Goal: Task Accomplishment & Management: Use online tool/utility

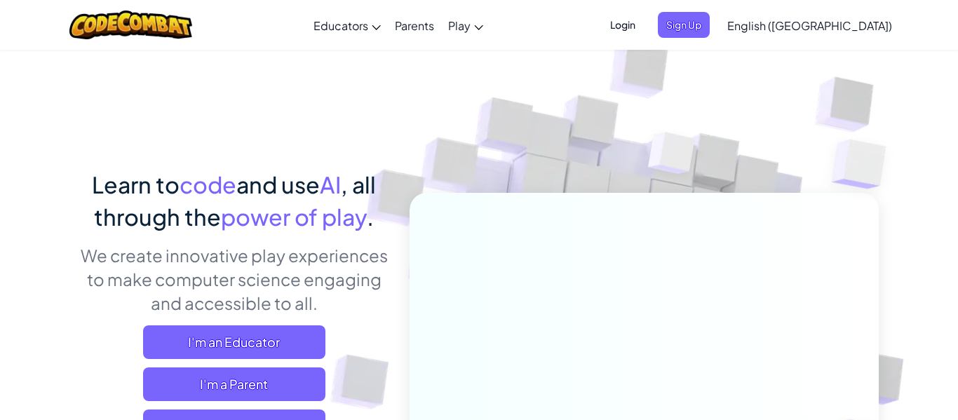
scroll to position [28, 0]
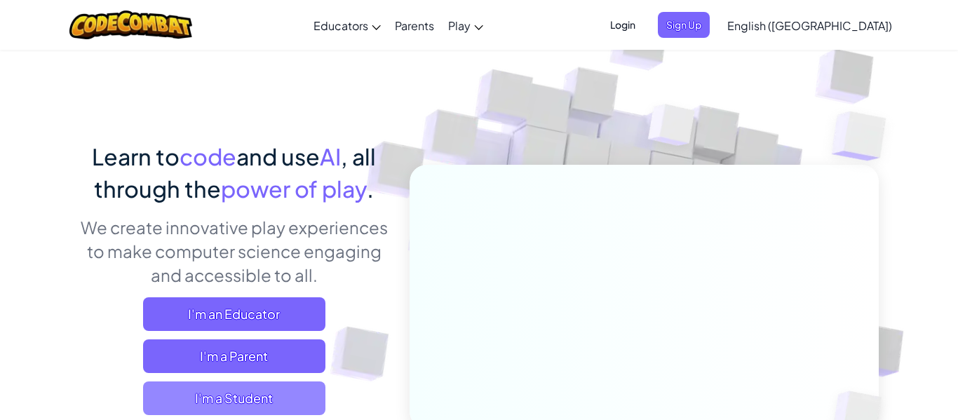
click at [194, 397] on span "I'm a Student" at bounding box center [234, 399] width 182 height 34
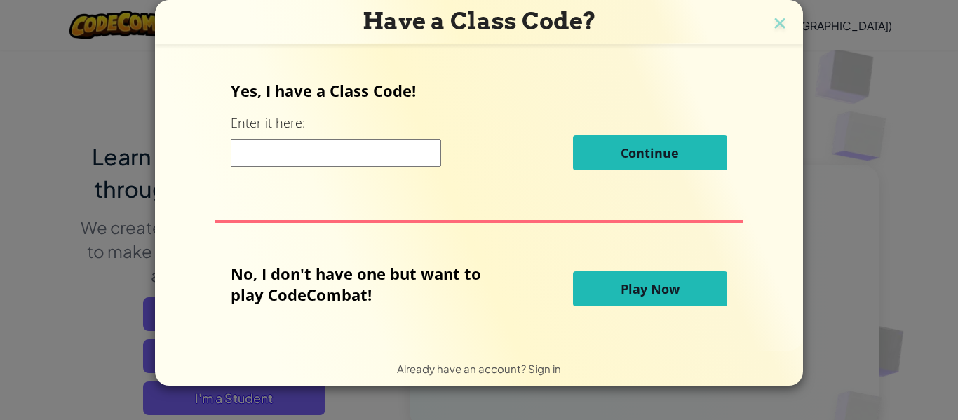
click at [700, 288] on button "Play Now" at bounding box center [650, 288] width 154 height 35
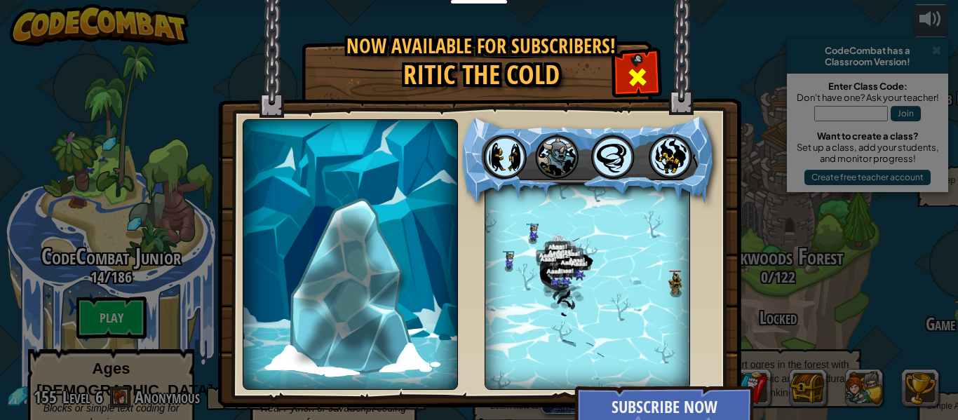
click at [632, 85] on span at bounding box center [637, 77] width 22 height 22
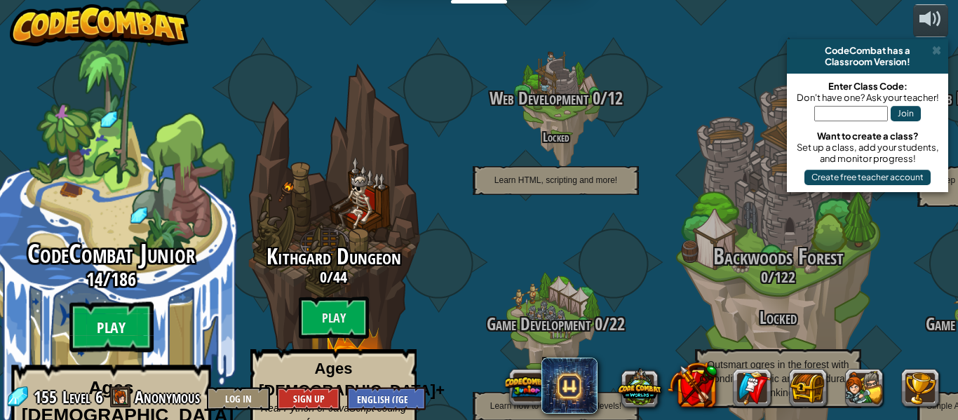
click at [124, 302] on btn "Play" at bounding box center [111, 327] width 84 height 50
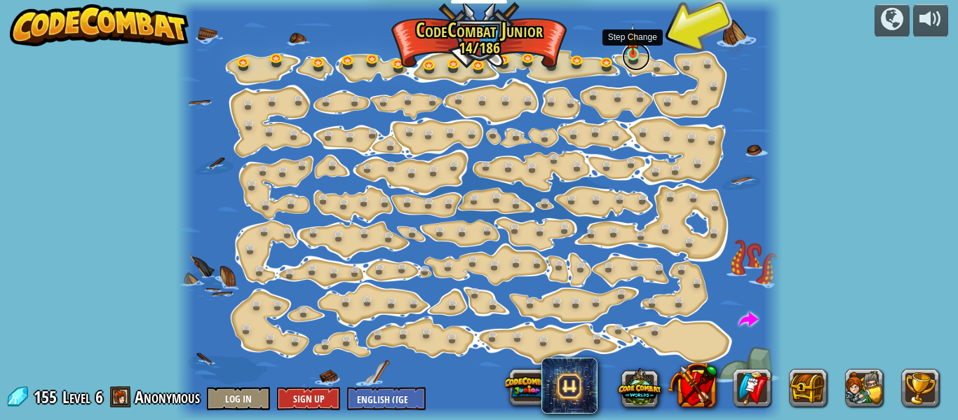
click at [638, 56] on link at bounding box center [636, 57] width 28 height 28
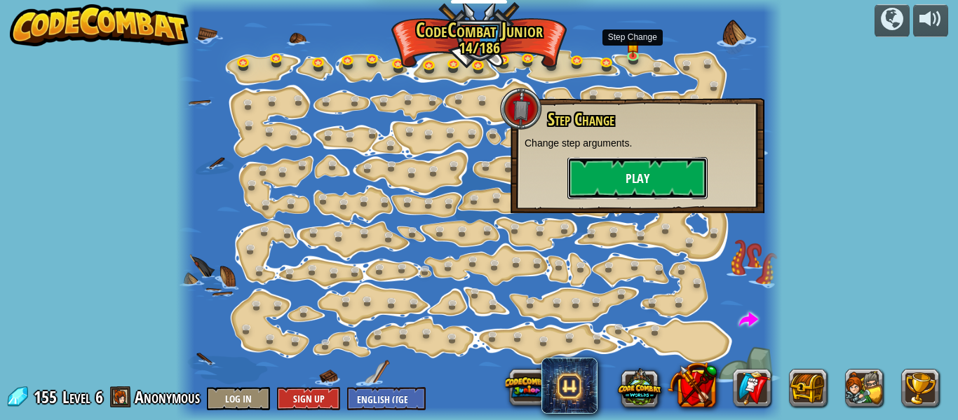
click at [605, 191] on button "Play" at bounding box center [637, 178] width 140 height 42
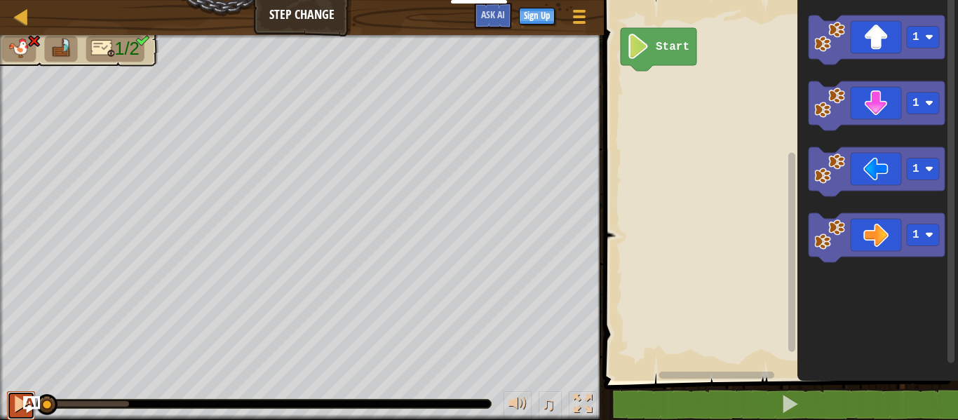
click at [18, 407] on div at bounding box center [21, 404] width 18 height 18
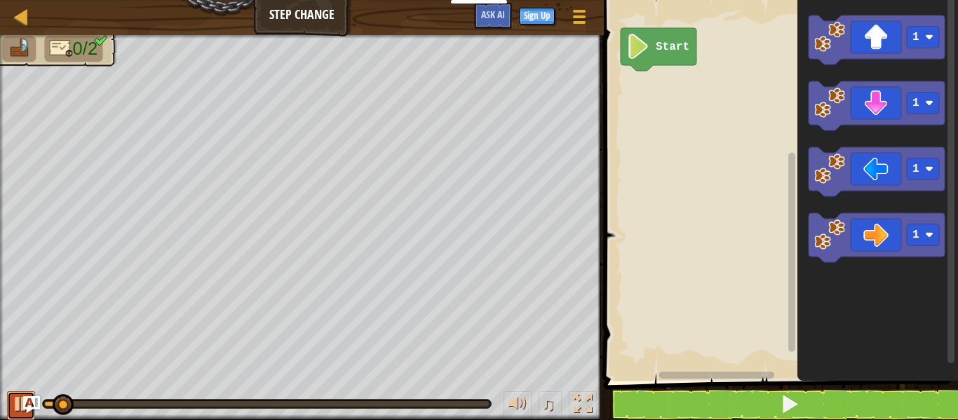
click at [18, 407] on div at bounding box center [21, 404] width 18 height 18
click at [18, 412] on div at bounding box center [21, 404] width 18 height 18
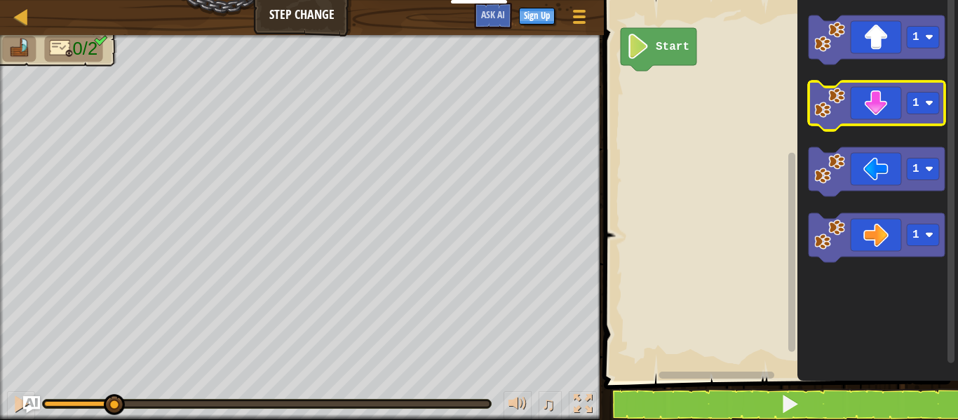
click at [875, 104] on icon "Blockly Workspace" at bounding box center [877, 105] width 136 height 49
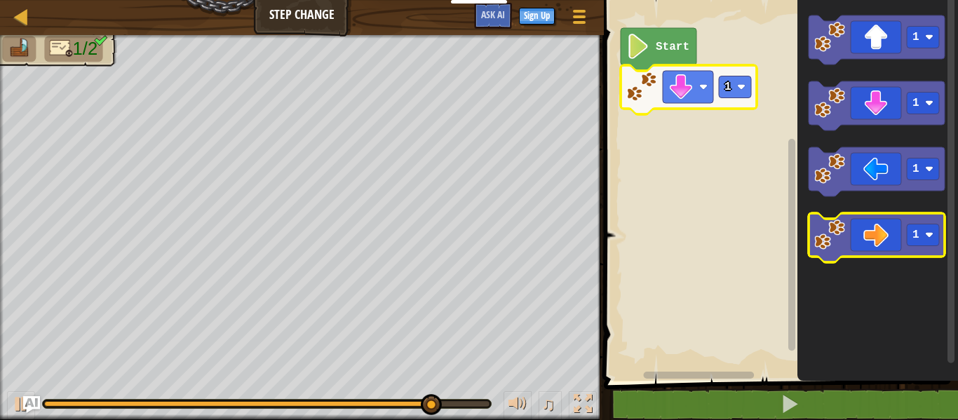
click at [878, 234] on icon "Blockly Workspace" at bounding box center [877, 237] width 136 height 49
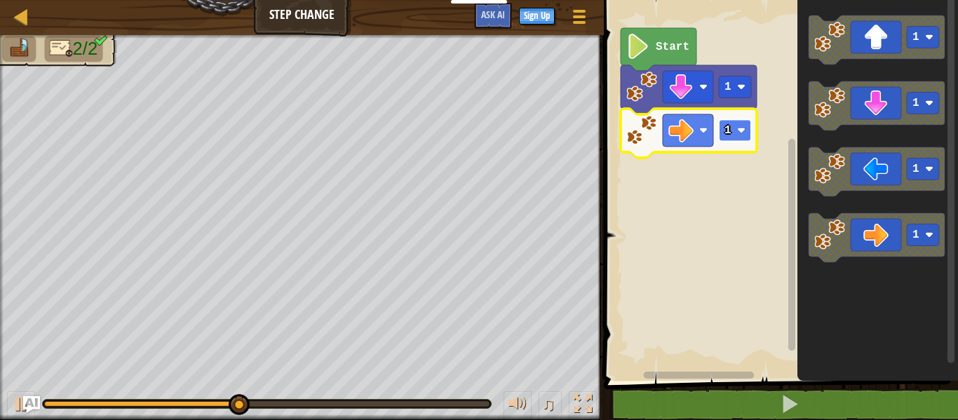
click at [732, 130] on rect "Blockly Workspace" at bounding box center [735, 131] width 32 height 22
click at [739, 133] on image "Blockly Workspace" at bounding box center [741, 130] width 8 height 8
click at [721, 126] on rect "Blockly Workspace" at bounding box center [735, 131] width 32 height 22
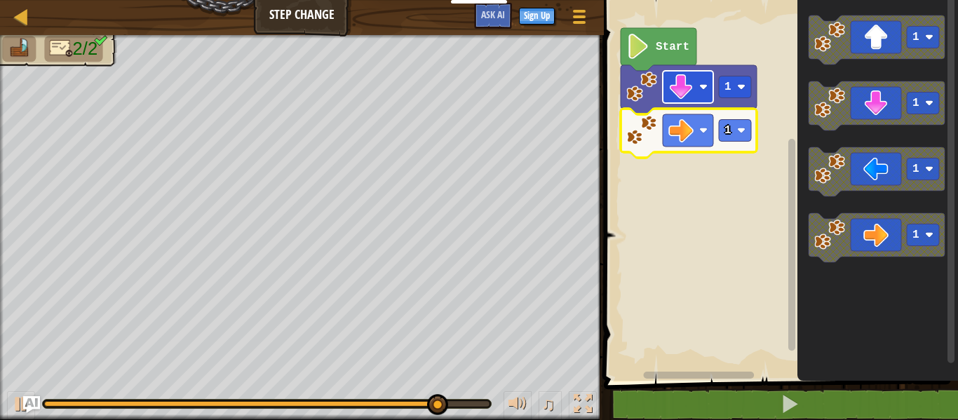
click at [680, 90] on image "Blockly Workspace" at bounding box center [680, 86] width 25 height 25
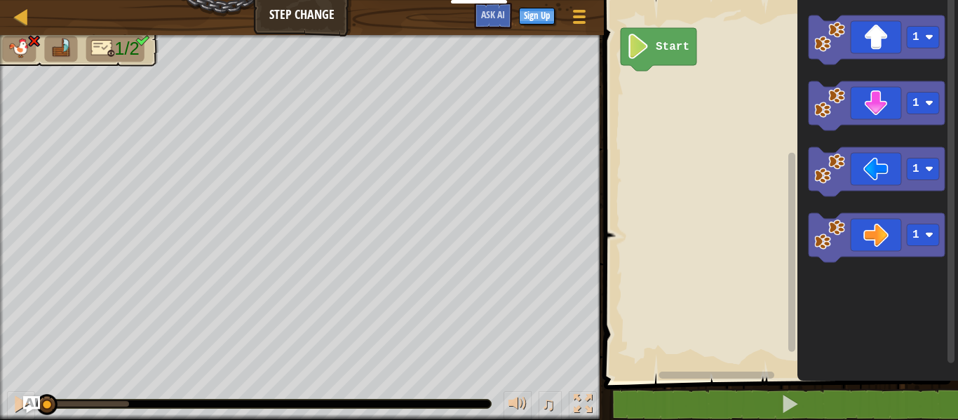
drag, startPoint x: 135, startPoint y: 398, endPoint x: 0, endPoint y: 392, distance: 134.8
click at [0, 392] on div "♫" at bounding box center [302, 400] width 604 height 42
click at [15, 408] on div at bounding box center [21, 404] width 18 height 18
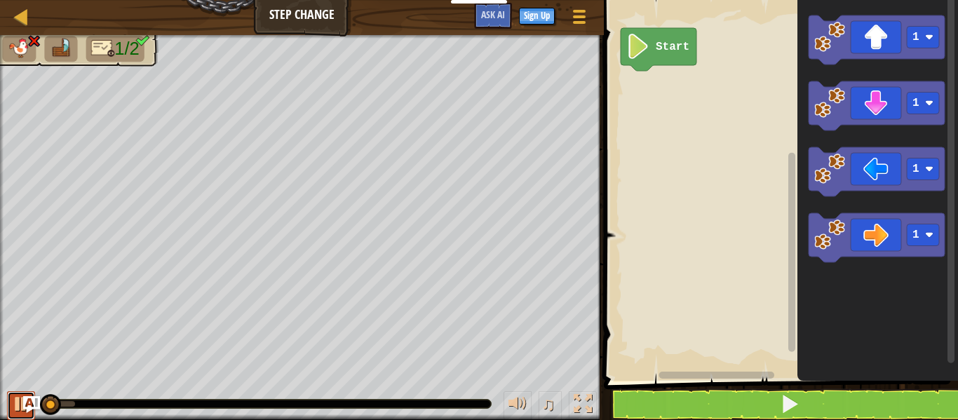
click at [15, 408] on div at bounding box center [21, 404] width 18 height 18
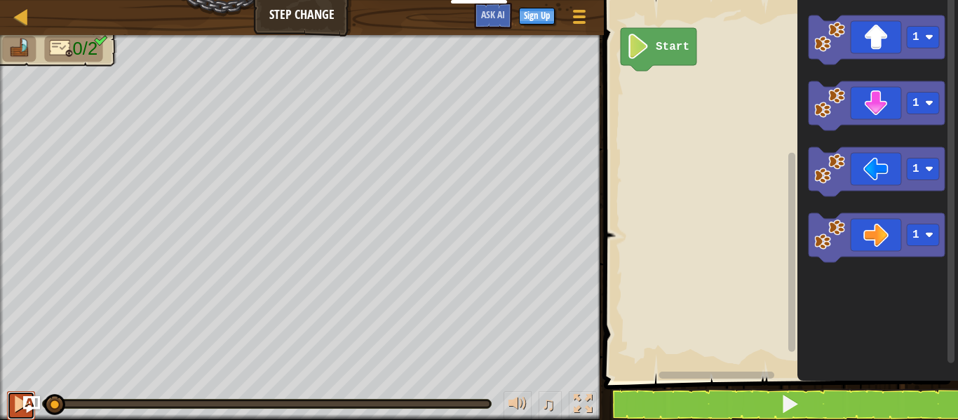
click at [15, 405] on div at bounding box center [21, 404] width 18 height 18
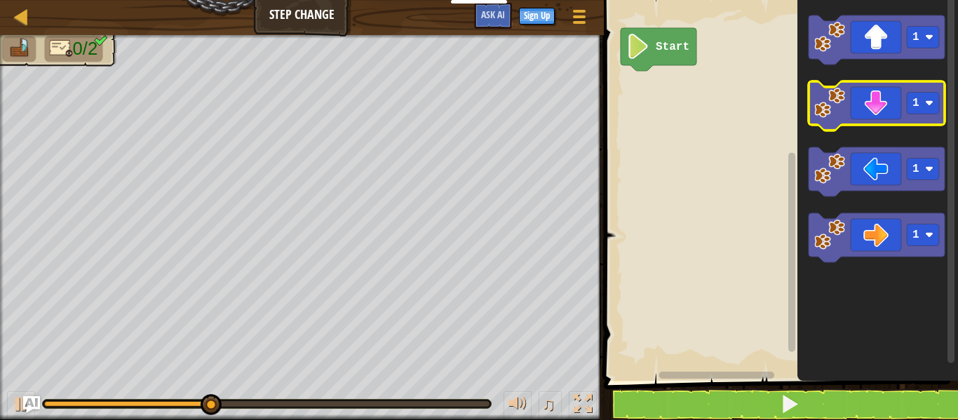
click at [884, 97] on icon "Blockly Workspace" at bounding box center [877, 105] width 136 height 49
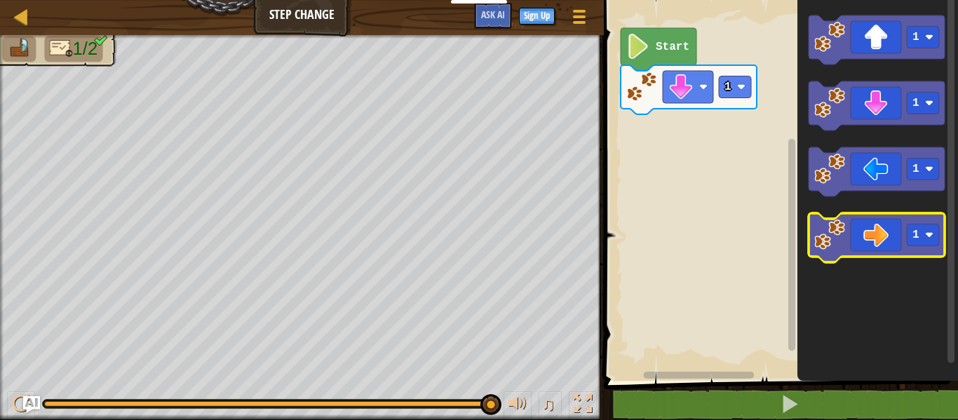
click at [891, 241] on icon "Blockly Workspace" at bounding box center [877, 237] width 136 height 49
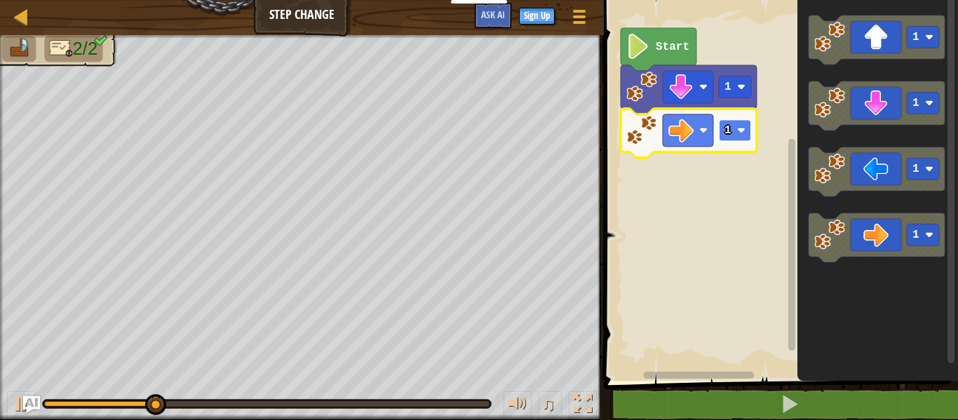
click at [737, 128] on image "Blockly Workspace" at bounding box center [741, 130] width 8 height 8
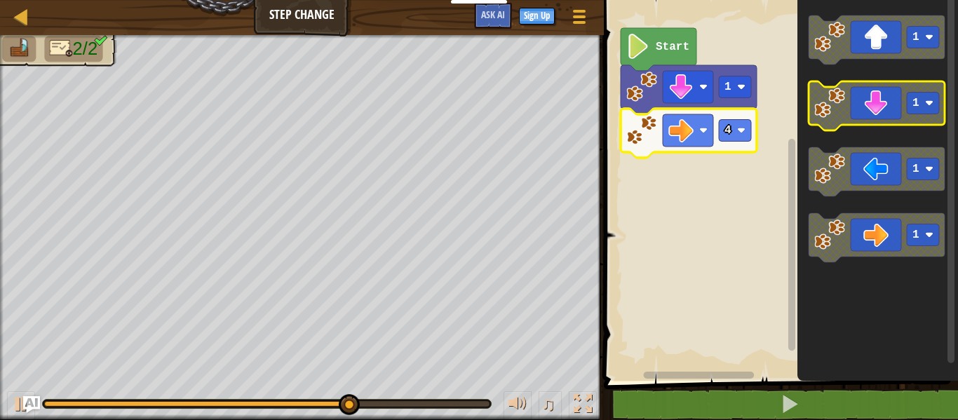
click at [865, 107] on icon "Blockly Workspace" at bounding box center [877, 105] width 136 height 49
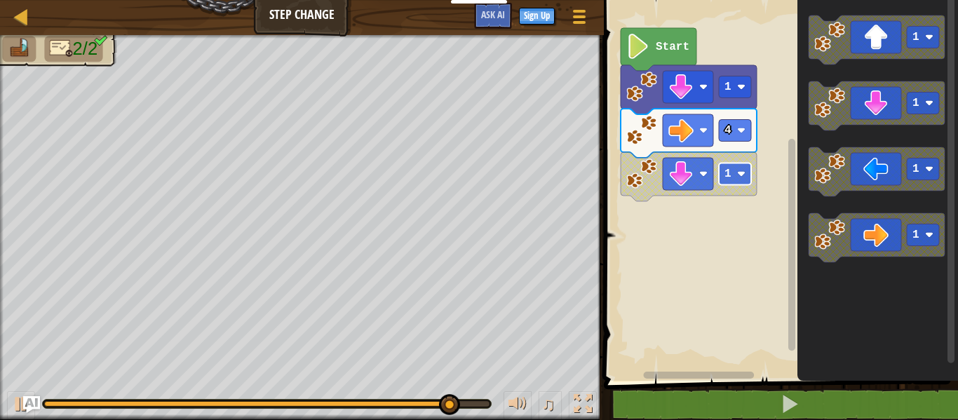
click at [729, 174] on text "1" at bounding box center [727, 174] width 7 height 13
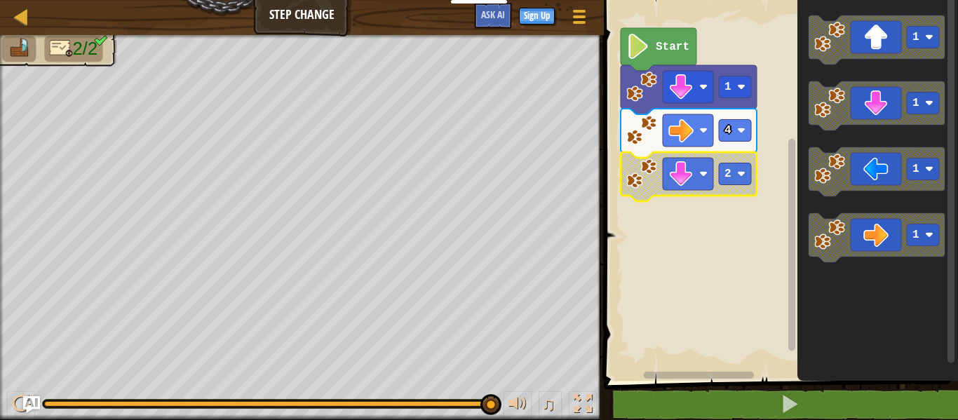
click at [658, 41] on text "Start" at bounding box center [673, 47] width 34 height 13
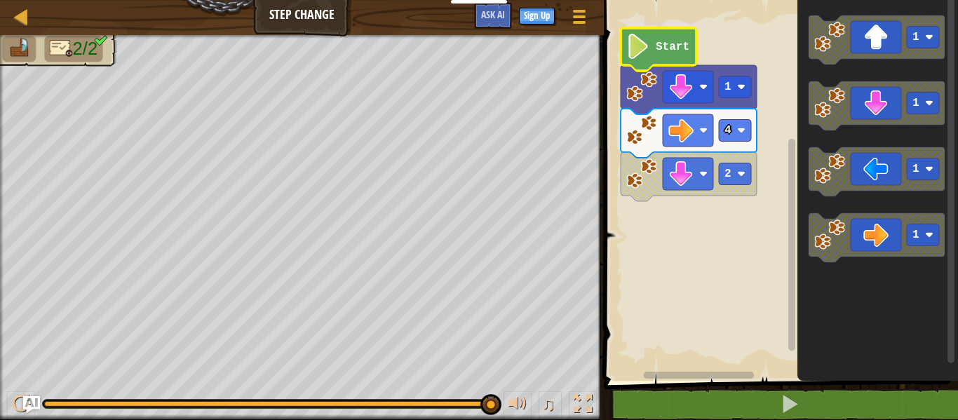
click at [685, 107] on icon "Blockly Workspace" at bounding box center [689, 89] width 136 height 49
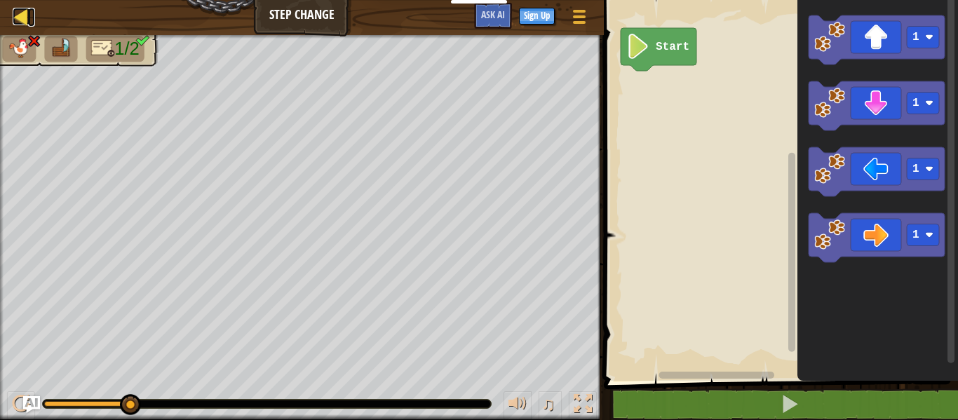
click at [24, 8] on div at bounding box center [22, 17] width 18 height 18
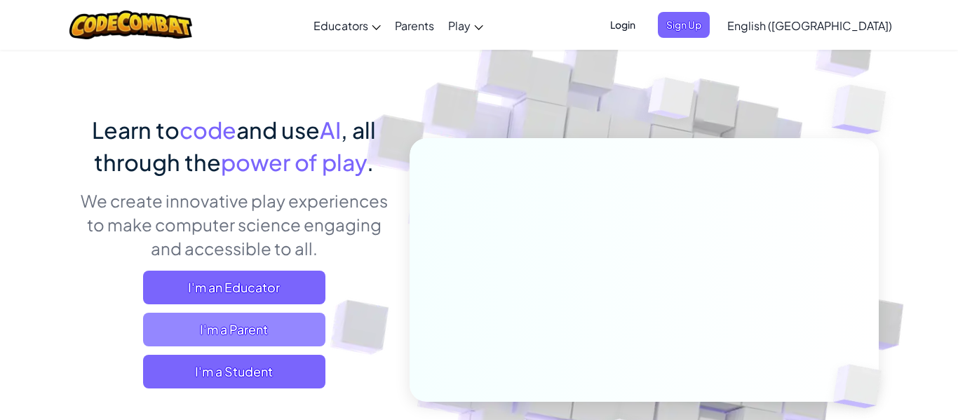
scroll to position [56, 0]
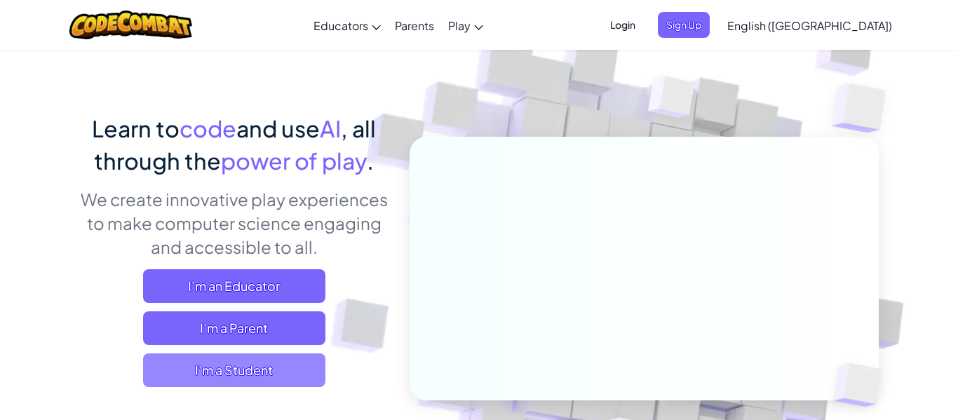
click at [274, 372] on span "I'm a Student" at bounding box center [234, 370] width 182 height 34
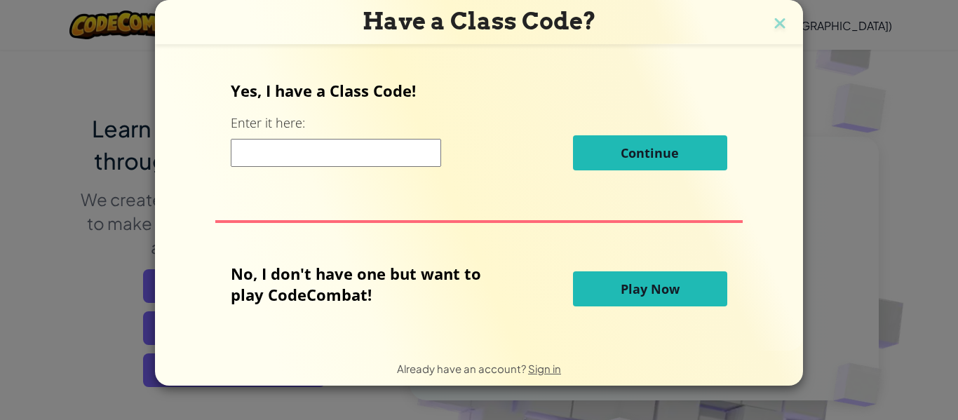
click at [647, 283] on span "Play Now" at bounding box center [650, 289] width 59 height 17
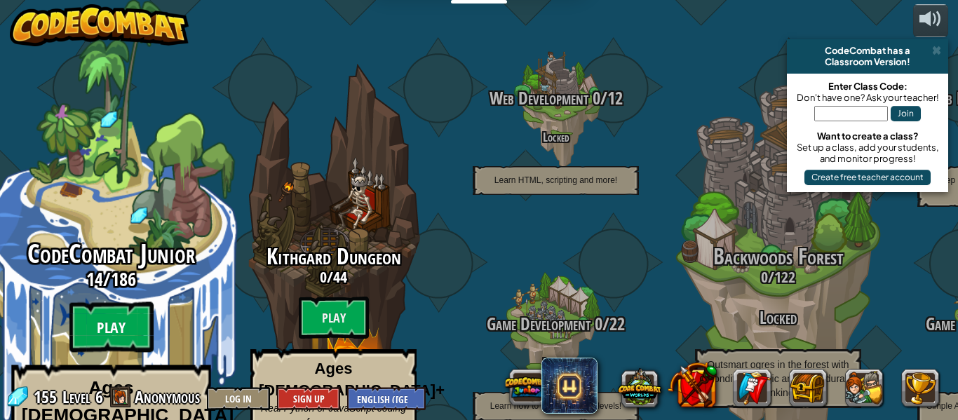
click at [93, 302] on btn "Play" at bounding box center [111, 327] width 84 height 50
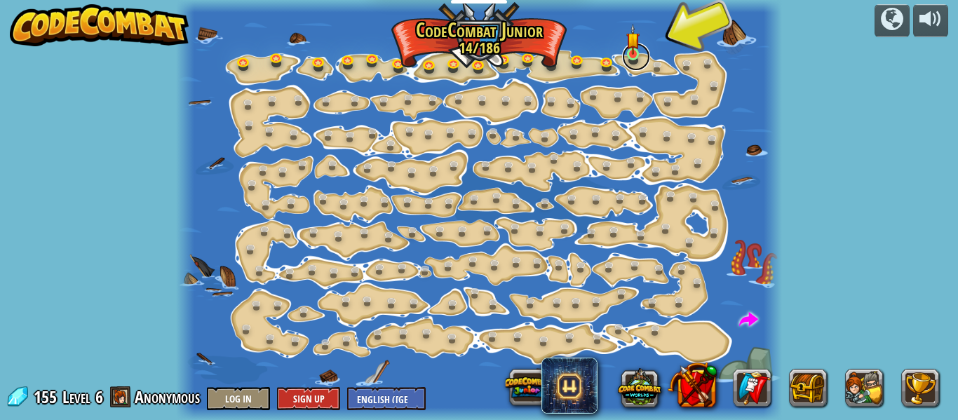
click at [631, 55] on link at bounding box center [636, 57] width 28 height 28
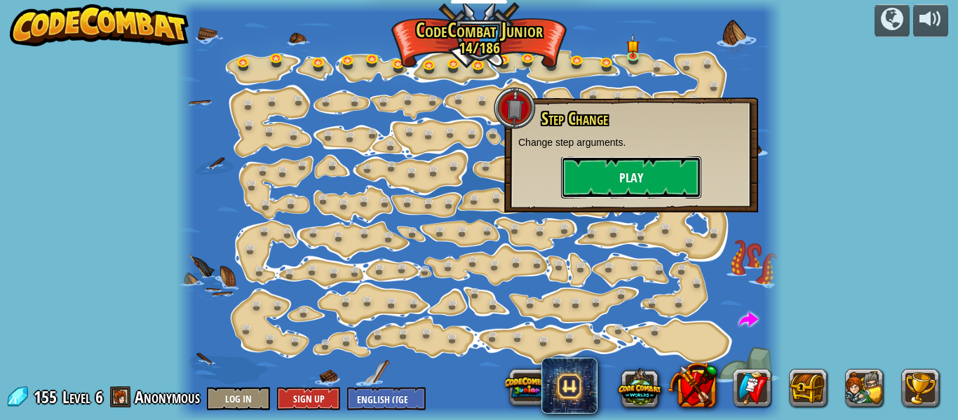
click at [607, 189] on button "Play" at bounding box center [631, 177] width 140 height 42
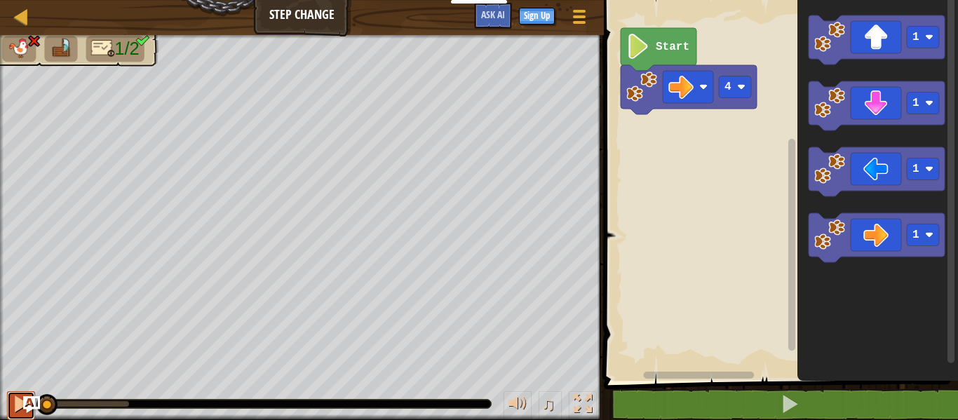
click at [15, 410] on div at bounding box center [21, 404] width 18 height 18
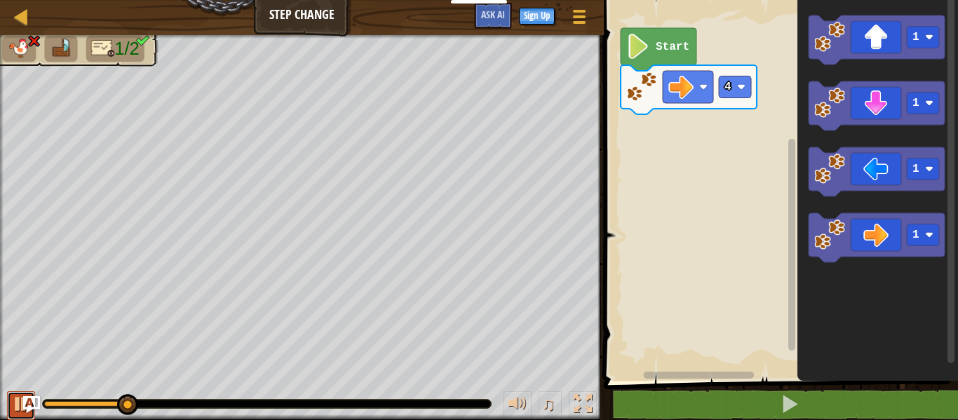
click at [0, 0] on div at bounding box center [0, 0] width 0 height 0
click at [20, 410] on div at bounding box center [21, 404] width 18 height 18
drag, startPoint x: 79, startPoint y: 405, endPoint x: 32, endPoint y: 396, distance: 47.7
click at [32, 396] on div "Map Step Change Game Menu Sign Up Ask AI 1 הההההההההההההההההההההההההההההההההההה…" at bounding box center [479, 210] width 958 height 420
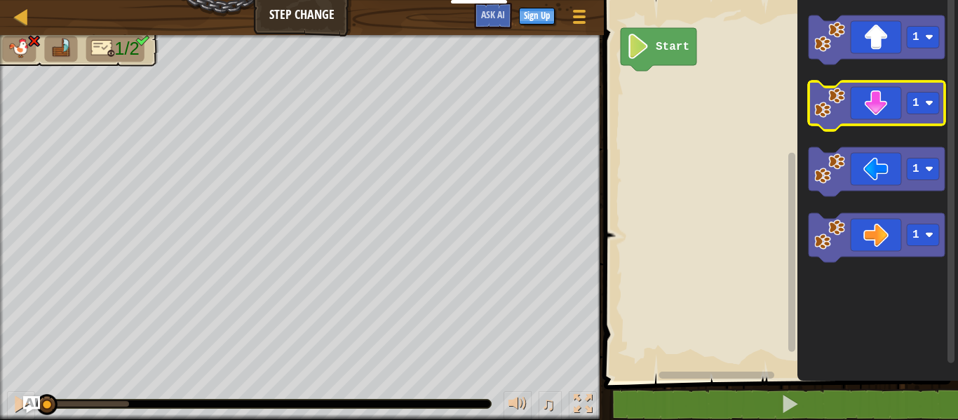
click at [887, 123] on icon "Blockly Workspace" at bounding box center [877, 105] width 136 height 49
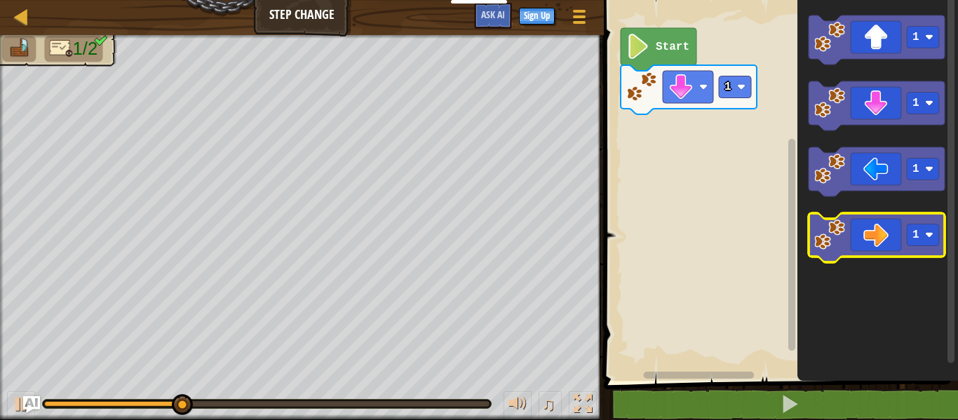
click at [870, 229] on icon "Blockly Workspace" at bounding box center [877, 237] width 136 height 49
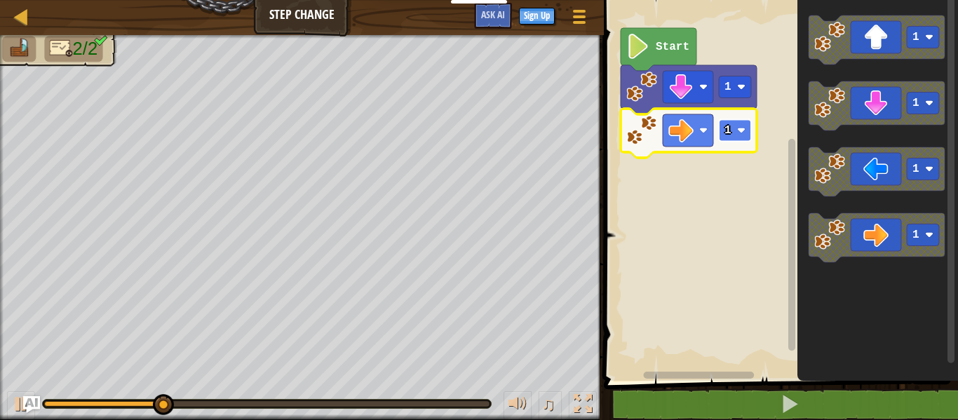
click at [727, 138] on rect "Blockly Workspace" at bounding box center [735, 131] width 32 height 22
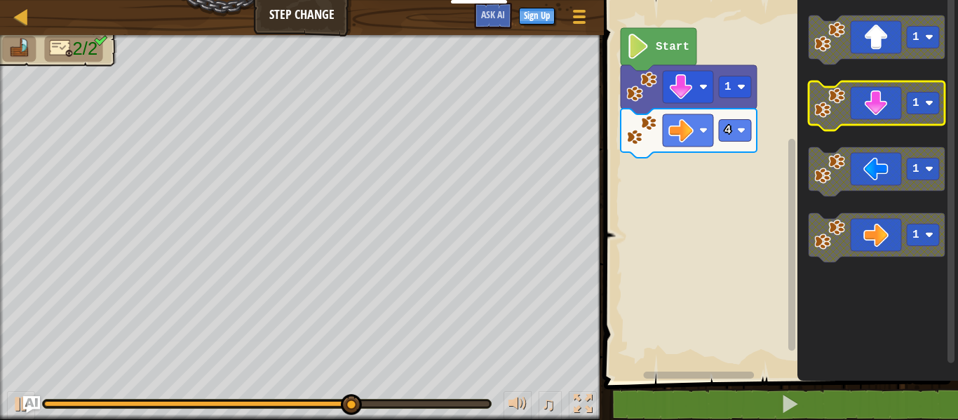
click at [880, 116] on icon "Blockly Workspace" at bounding box center [877, 105] width 136 height 49
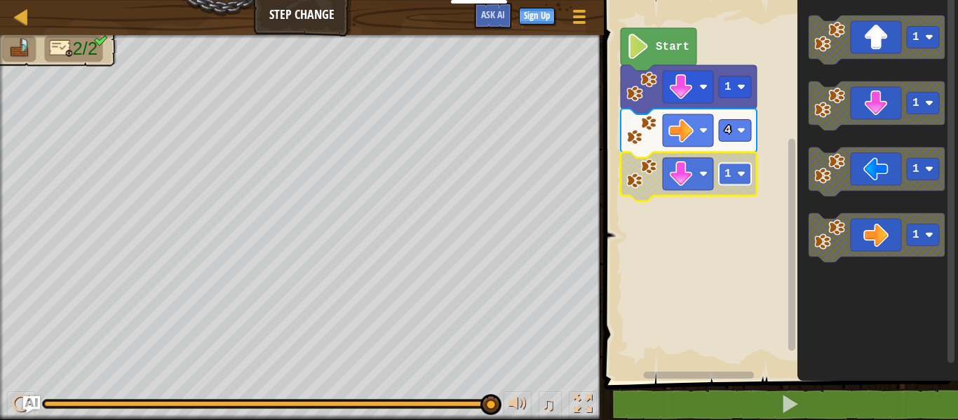
click at [730, 175] on text "1" at bounding box center [727, 174] width 7 height 13
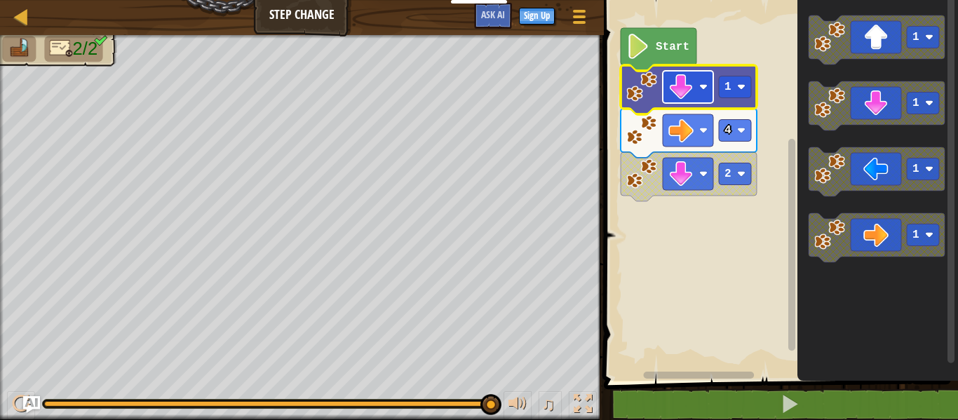
click at [687, 82] on image "Blockly Workspace" at bounding box center [680, 86] width 25 height 25
